Goal: Information Seeking & Learning: Learn about a topic

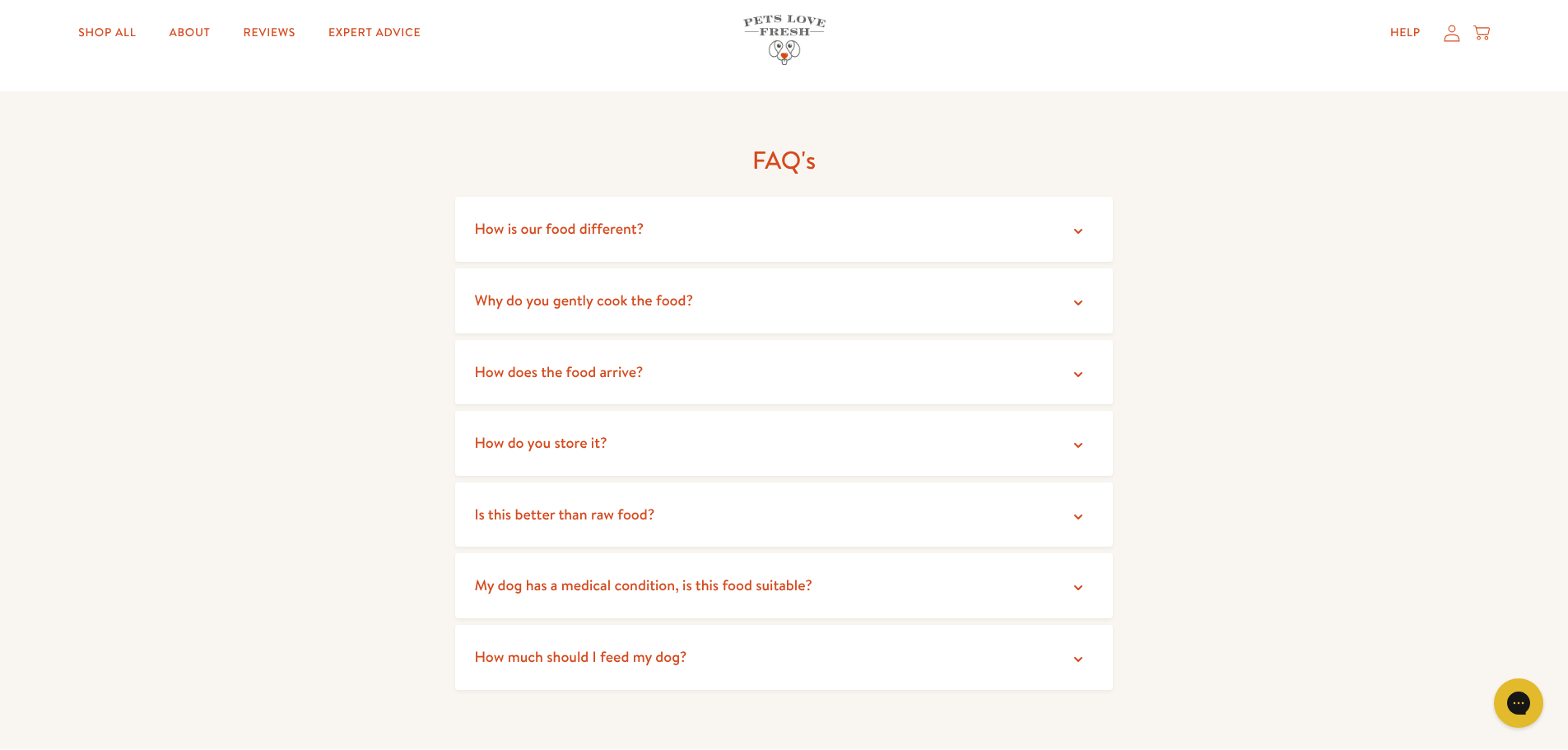
scroll to position [2882, 0]
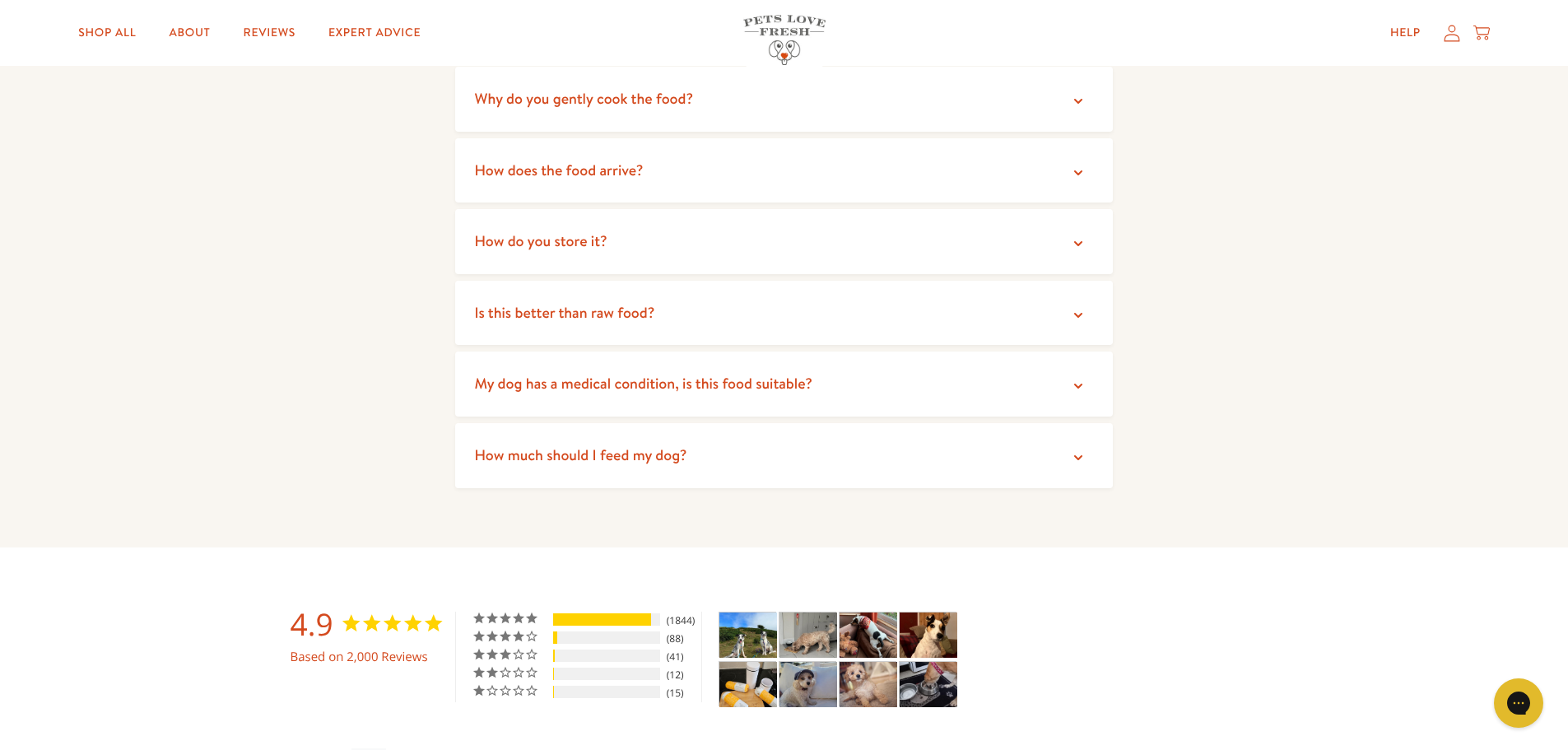
click at [659, 444] on span "How much should I feed my dog?" at bounding box center [581, 455] width 213 height 21
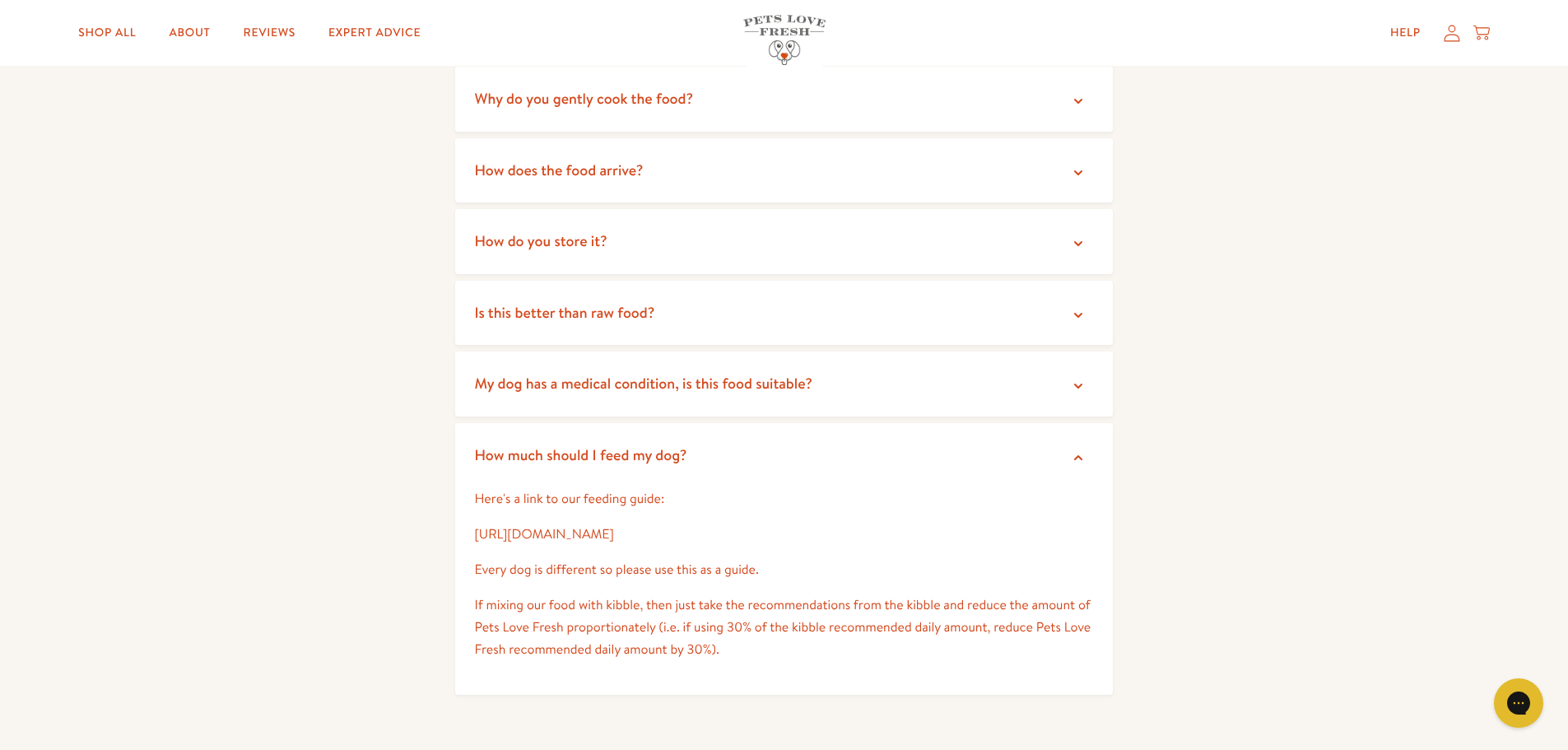
click at [659, 444] on span "How much should I feed my dog?" at bounding box center [581, 455] width 213 height 21
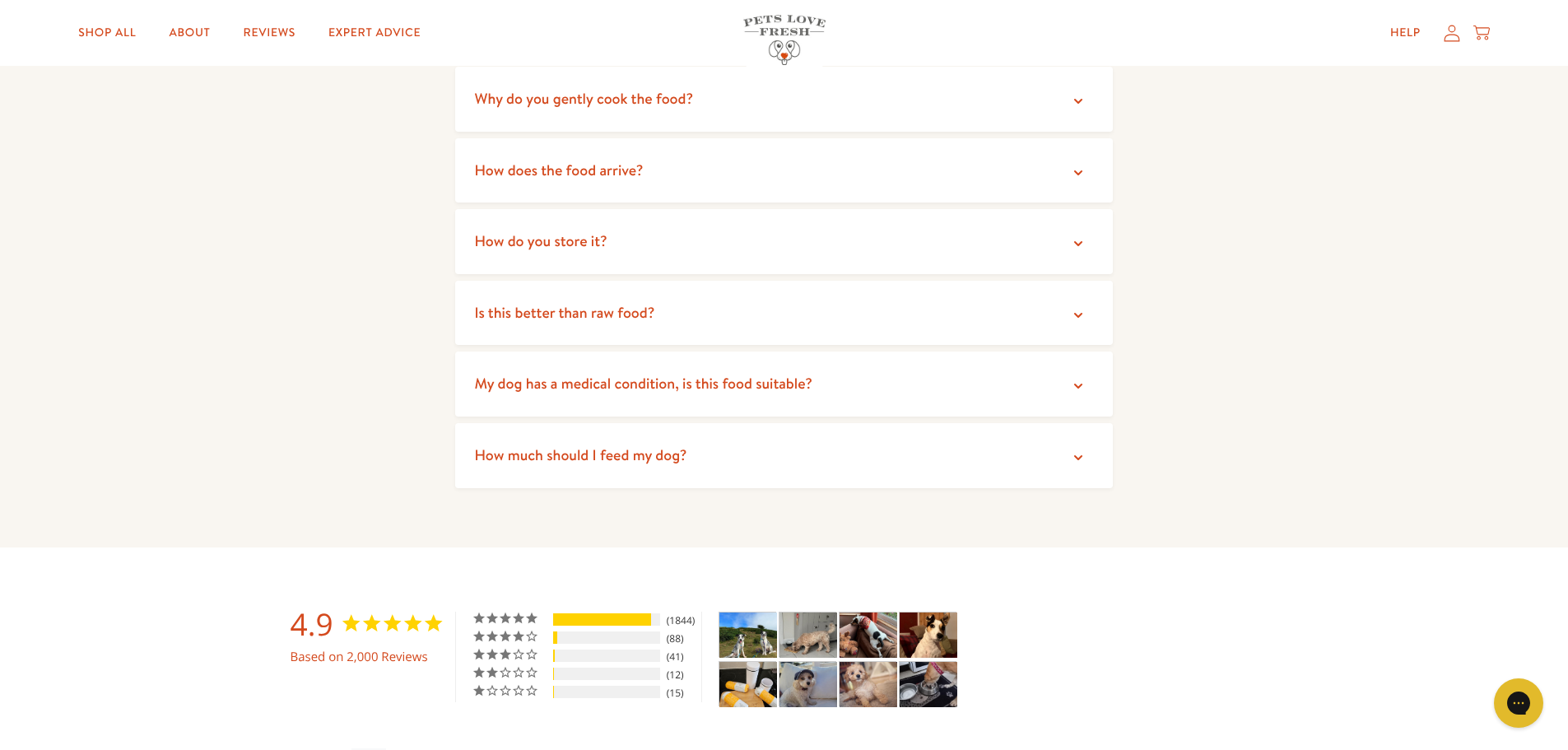
click at [570, 302] on span "Is this better than raw food?" at bounding box center [564, 313] width 180 height 21
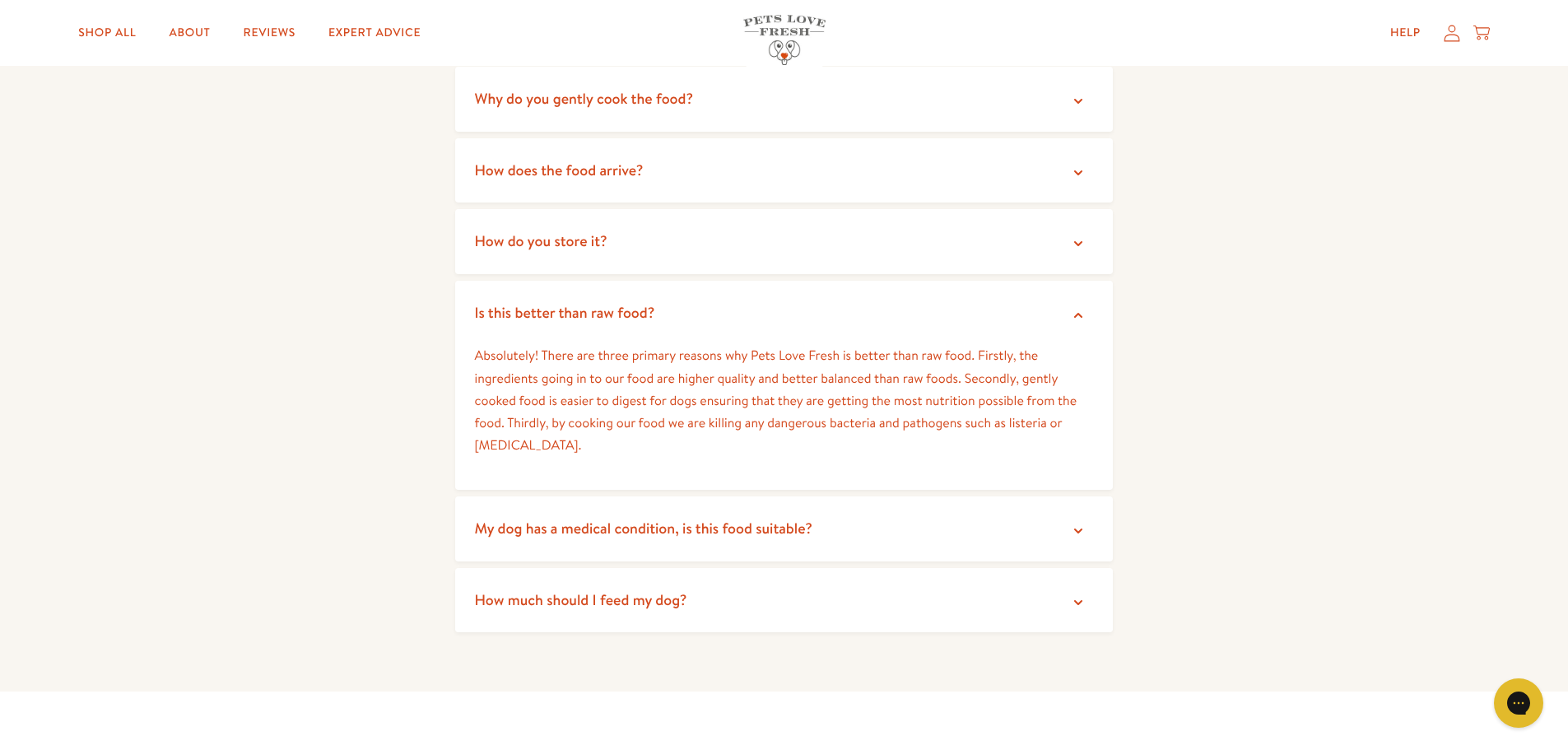
click at [567, 232] on summary "How do you store it?" at bounding box center [785, 241] width 659 height 65
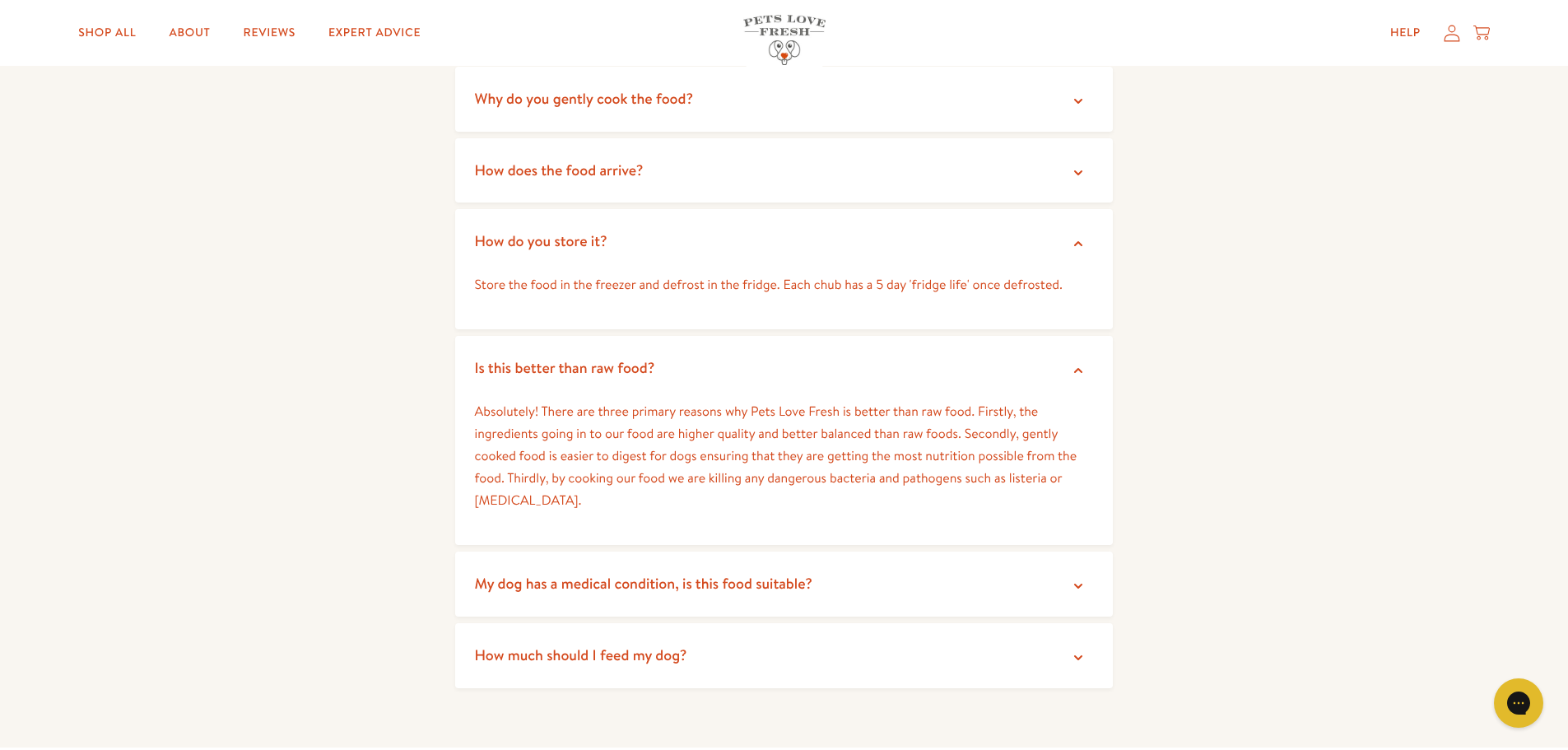
click at [591, 231] on span "How do you store it?" at bounding box center [541, 241] width 132 height 21
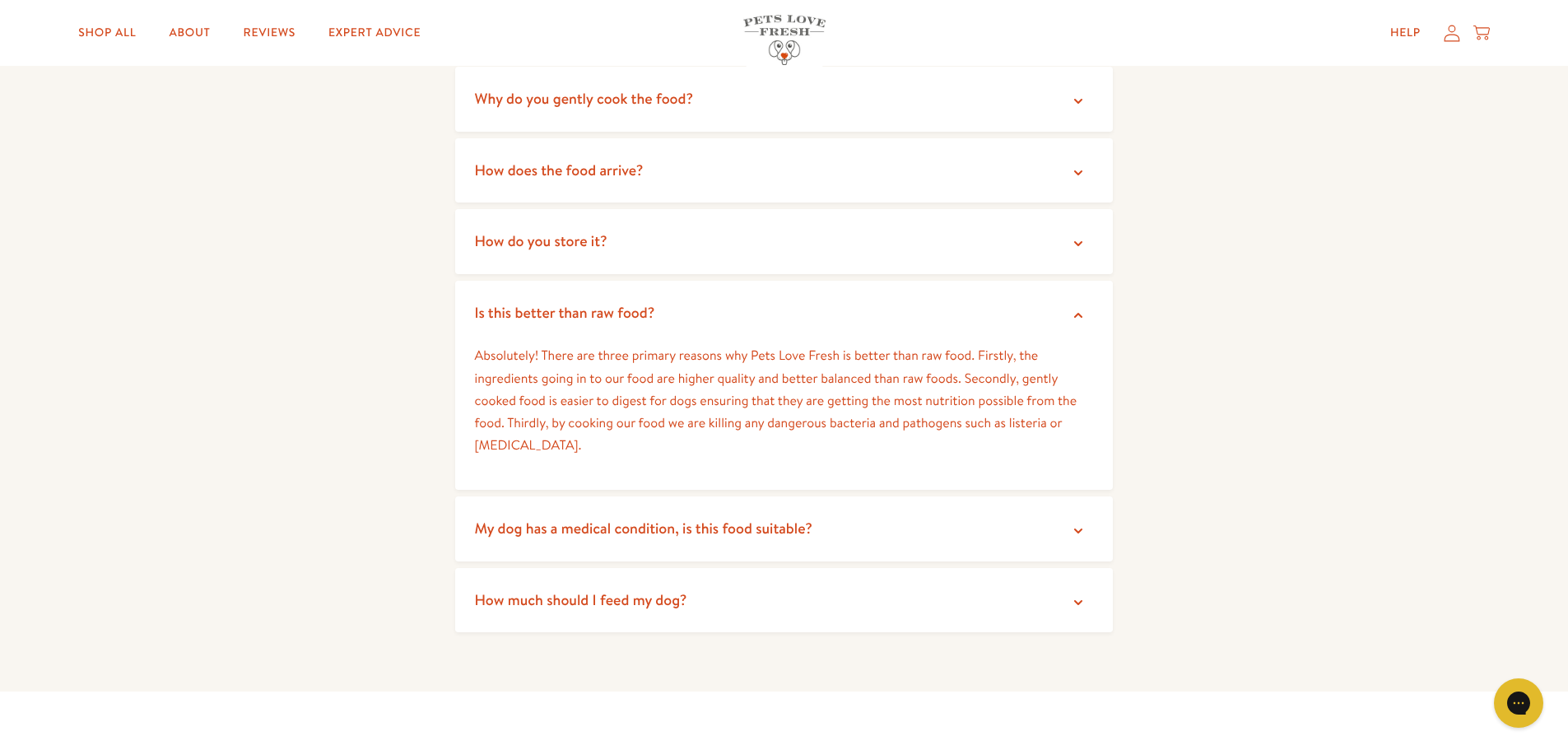
scroll to position [2305, 0]
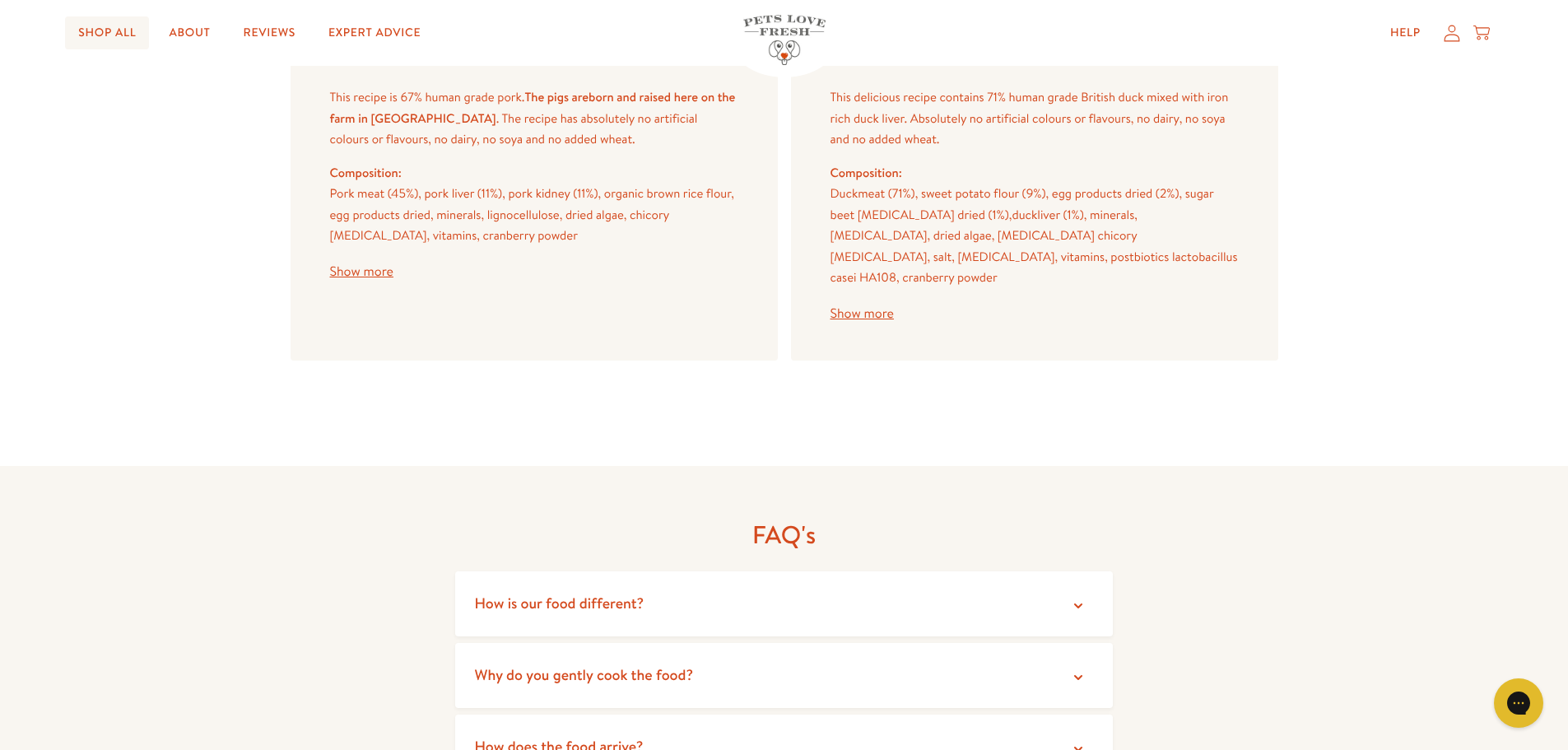
click at [112, 33] on link "Shop All" at bounding box center [107, 33] width 84 height 33
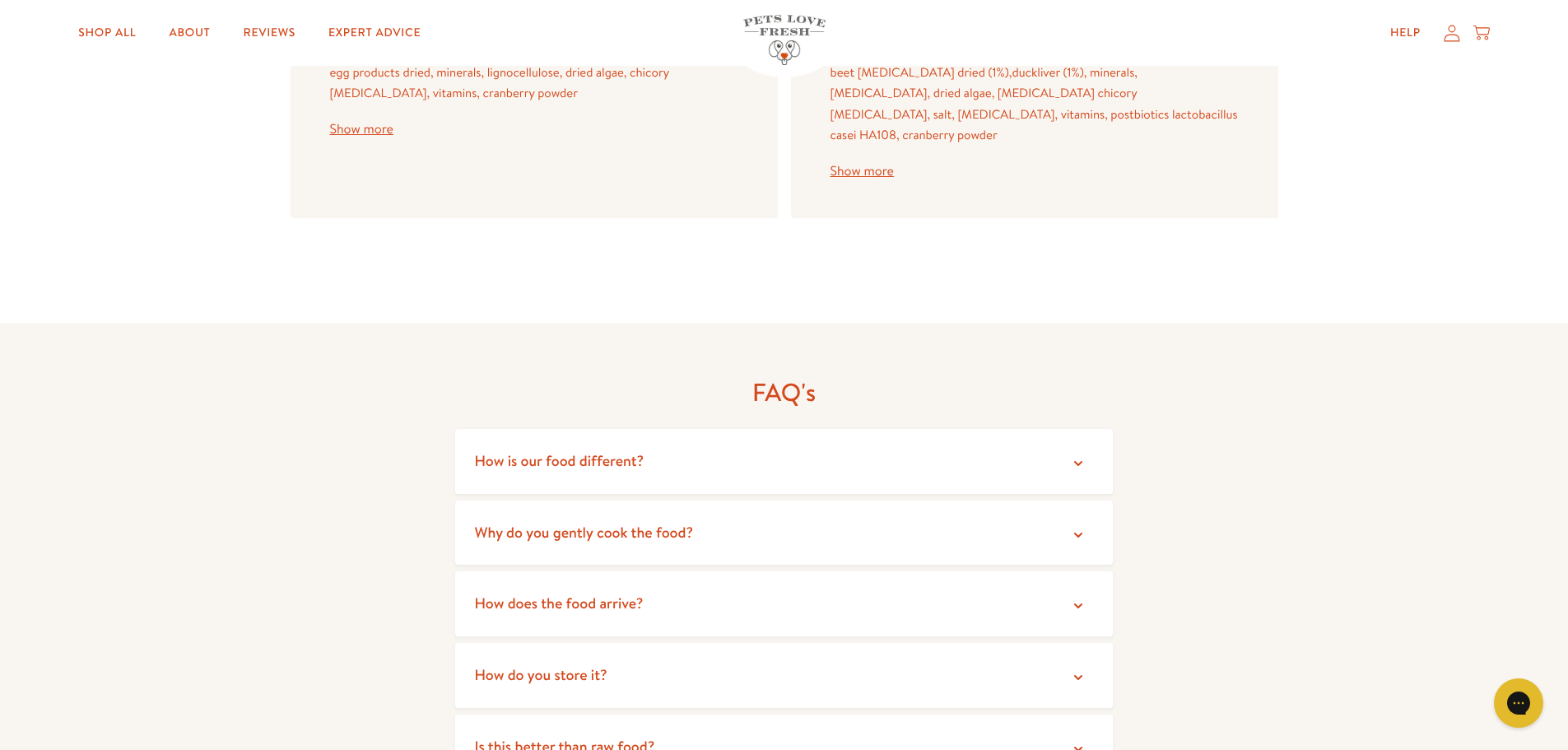
scroll to position [2799, 0]
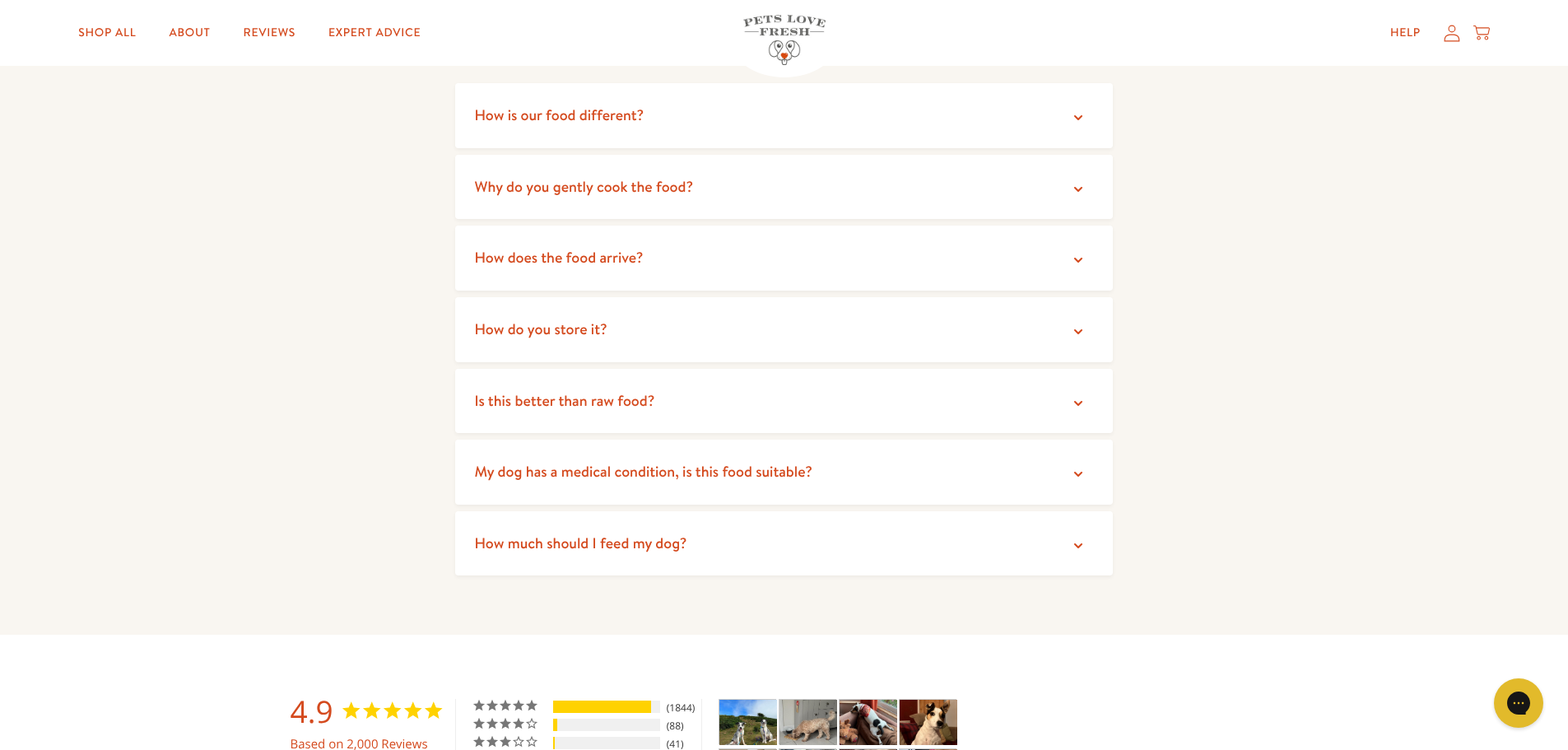
click at [646, 308] on summary "How do you store it?" at bounding box center [785, 329] width 659 height 65
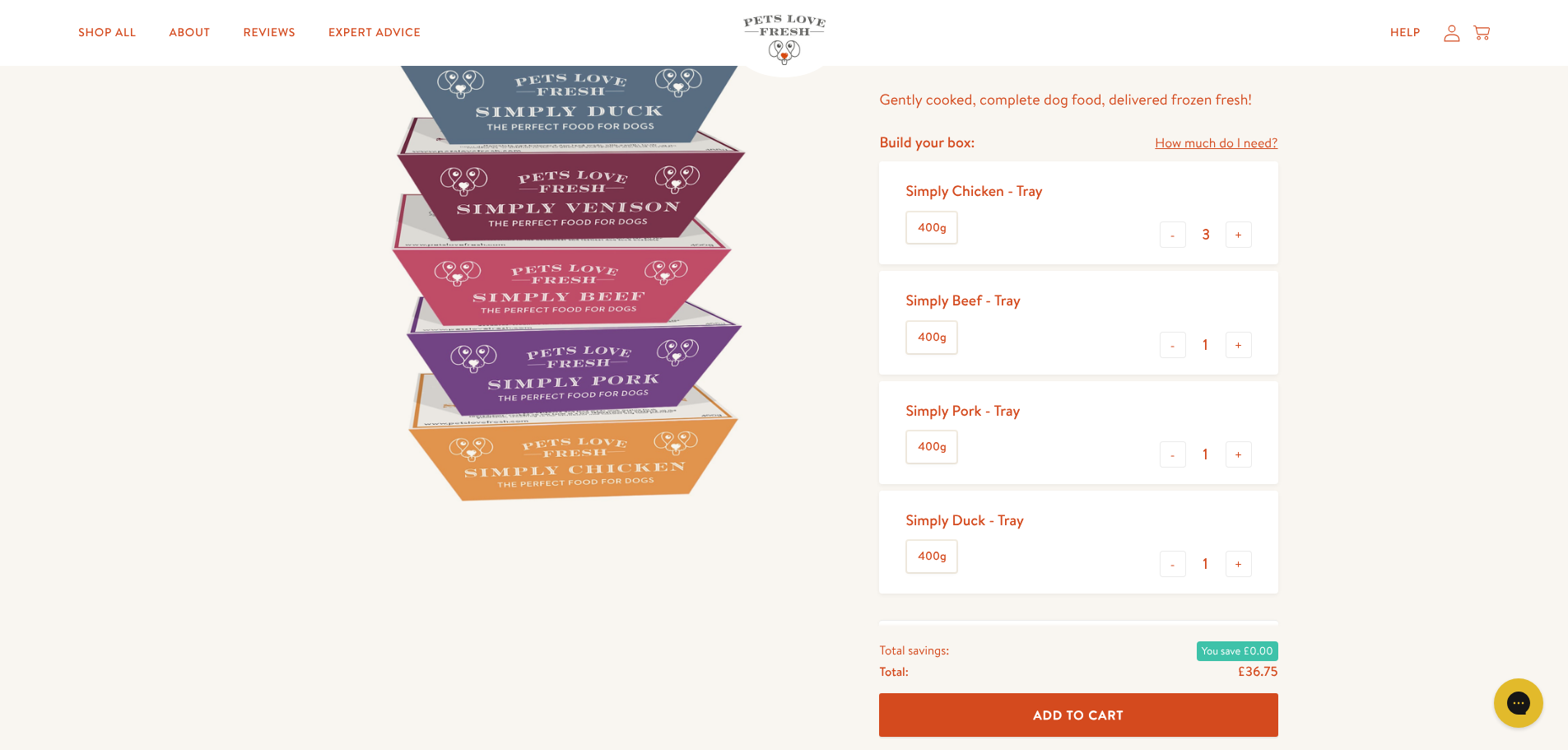
scroll to position [165, 0]
